Goal: Find specific page/section: Find specific page/section

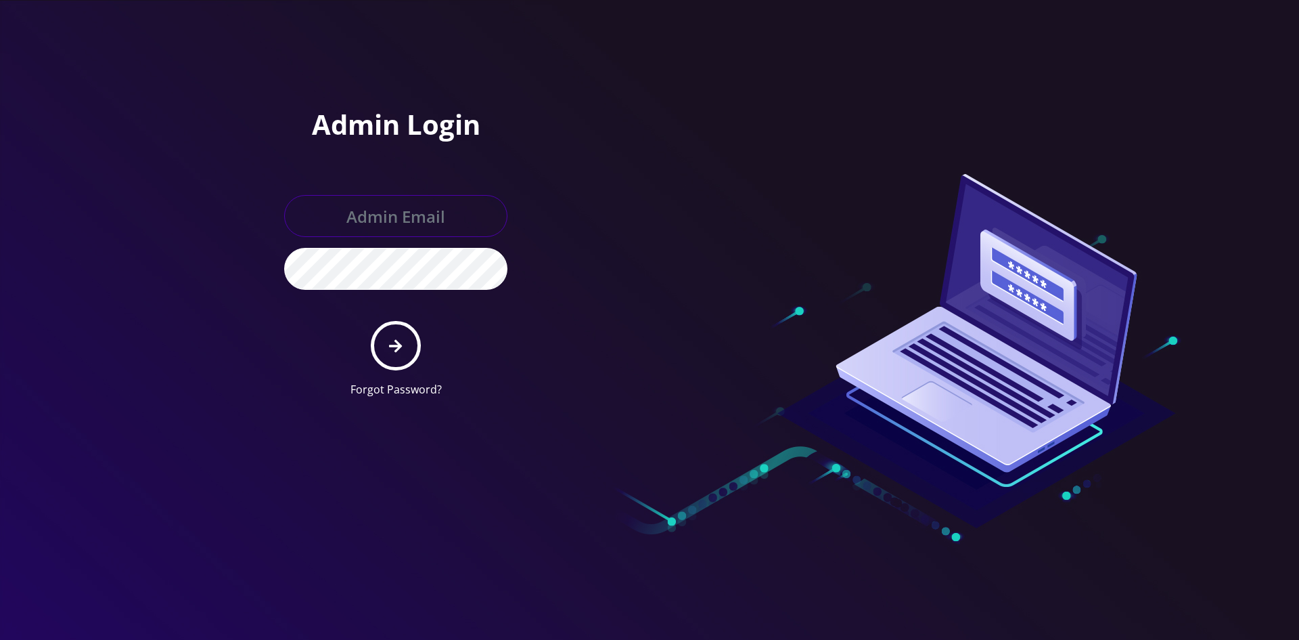
type input "[EMAIL_ADDRESS][DOMAIN_NAME]"
click at [429, 345] on form "[EMAIL_ADDRESS][DOMAIN_NAME] Forgot Password?" at bounding box center [395, 296] width 223 height 202
click at [416, 343] on button "submit" at bounding box center [395, 345] width 49 height 49
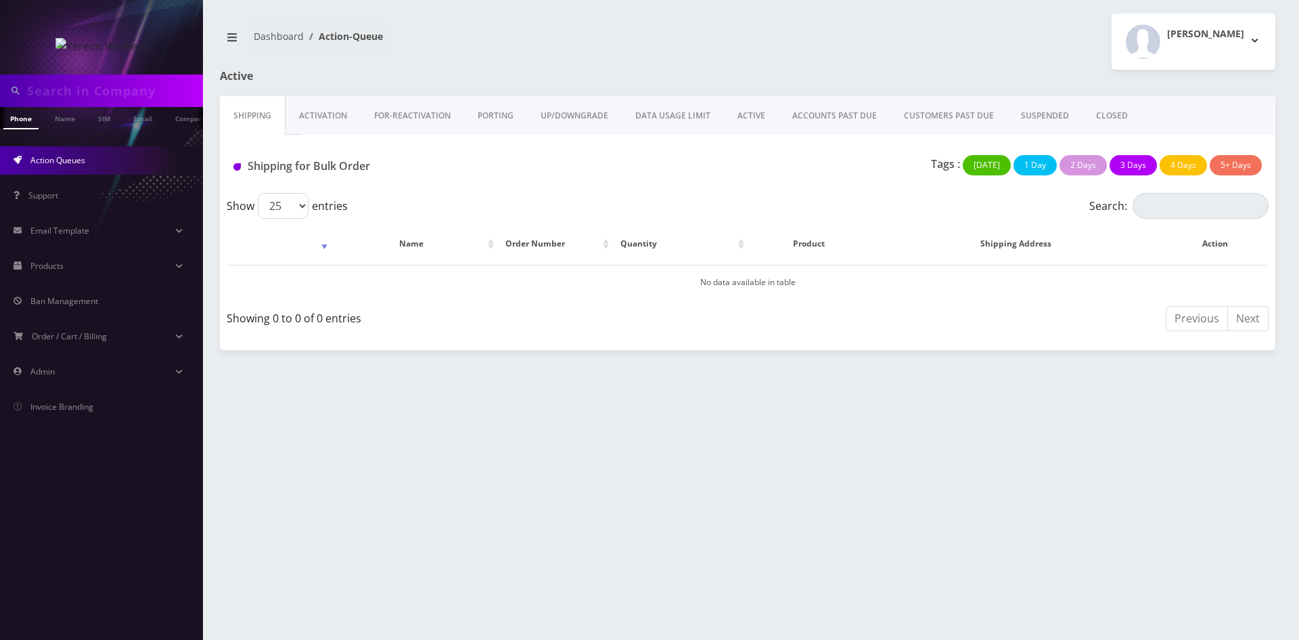
click at [757, 116] on link "ACTIVE" at bounding box center [751, 115] width 55 height 39
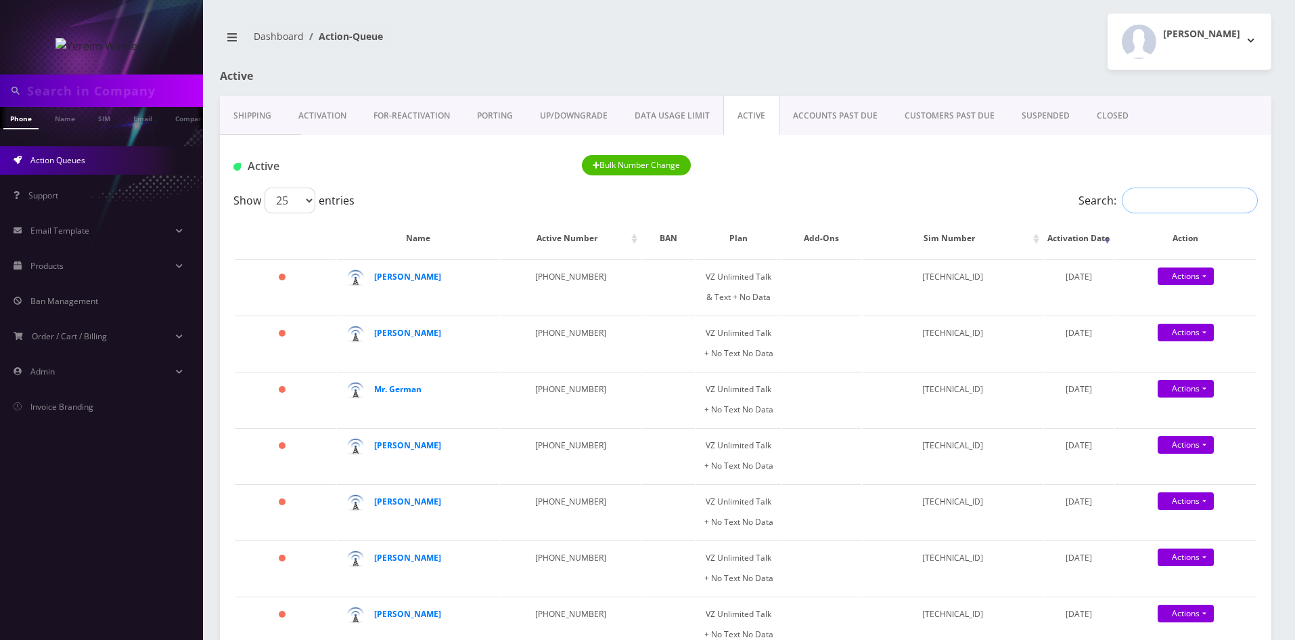
click at [1181, 211] on input "Search:" at bounding box center [1190, 200] width 136 height 26
paste input "8455876825"
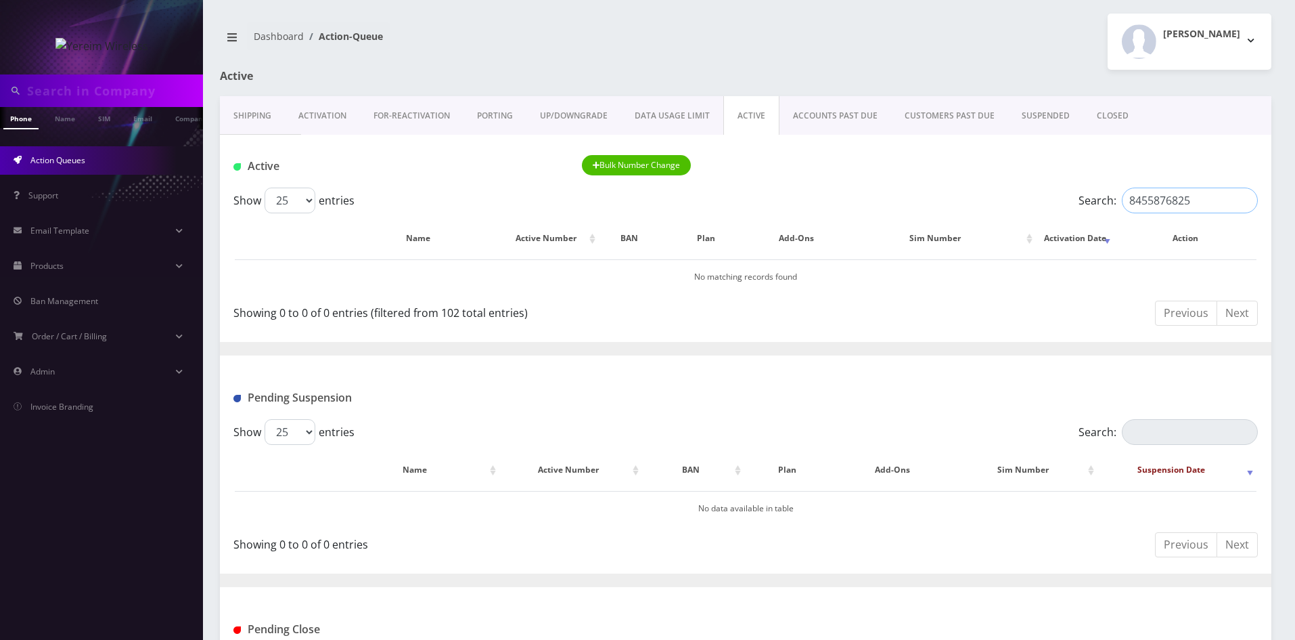
type input "8455876825"
